Goal: Task Accomplishment & Management: Manage account settings

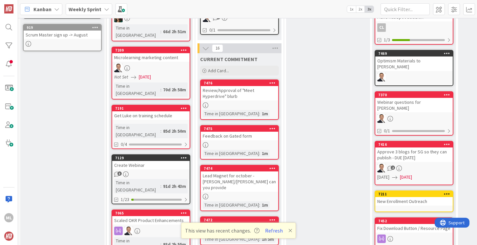
scroll to position [186, 0]
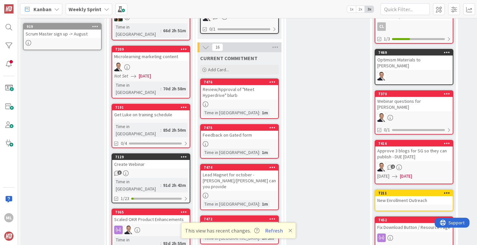
click at [243, 170] on div "Lead Magnet for october - [PERSON_NAME]/[PERSON_NAME] can you provide" at bounding box center [239, 180] width 77 height 20
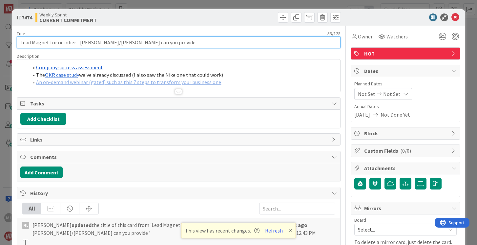
click at [153, 41] on input "Lead Magnet for october - [PERSON_NAME]/[PERSON_NAME] can you provide" at bounding box center [179, 42] width 324 height 12
type input "Lead Magnet for october - [PERSON_NAME]/[PERSON_NAME] can you provide - OPEN CA…"
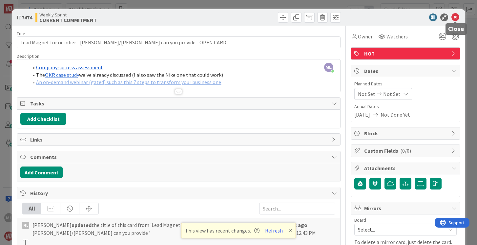
click at [456, 17] on icon at bounding box center [456, 17] width 8 height 8
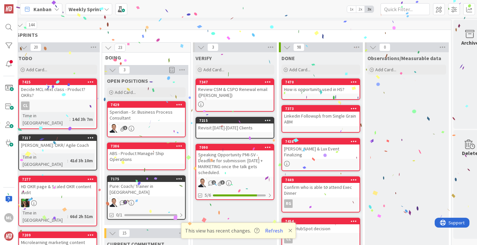
scroll to position [300, 93]
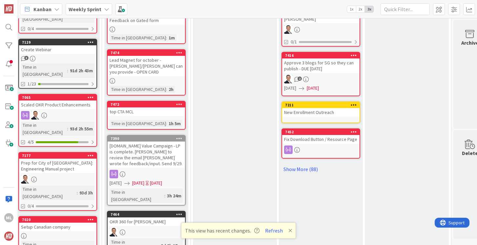
click at [143, 153] on div "[DOMAIN_NAME] Value Campaign - LP is complete. [PERSON_NAME] to review the emai…" at bounding box center [146, 155] width 77 height 26
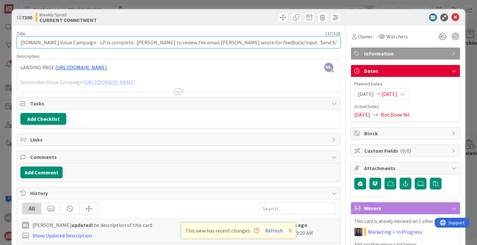
click at [253, 42] on input "[DOMAIN_NAME] Value Campaign - LP is complete. [PERSON_NAME] to review the emai…" at bounding box center [179, 42] width 324 height 12
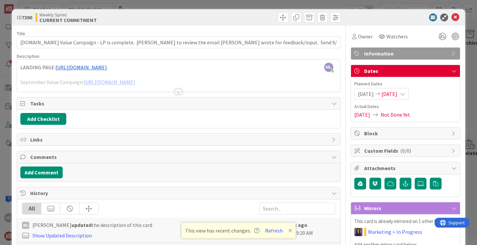
click at [398, 94] on span "[DATE]" at bounding box center [390, 94] width 16 height 8
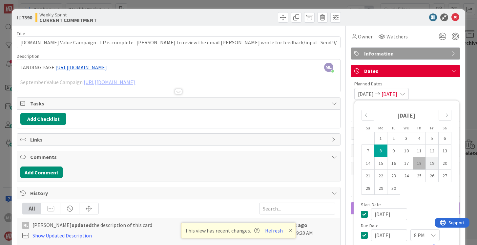
click at [433, 162] on td "19" at bounding box center [432, 163] width 13 height 12
type input "[DATE]"
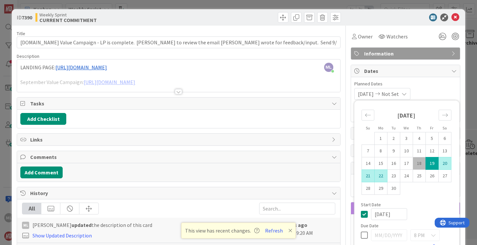
click at [380, 175] on td "22" at bounding box center [381, 176] width 13 height 12
type input "[DATE]"
click at [455, 14] on icon at bounding box center [456, 17] width 8 height 8
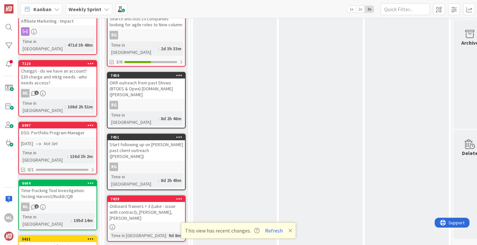
scroll to position [555, 93]
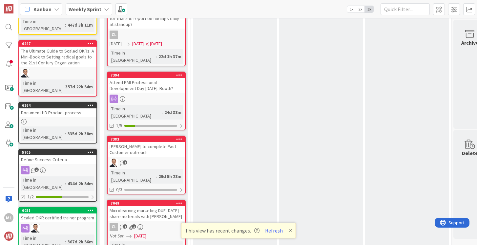
scroll to position [799, 93]
